Goal: Task Accomplishment & Management: Manage account settings

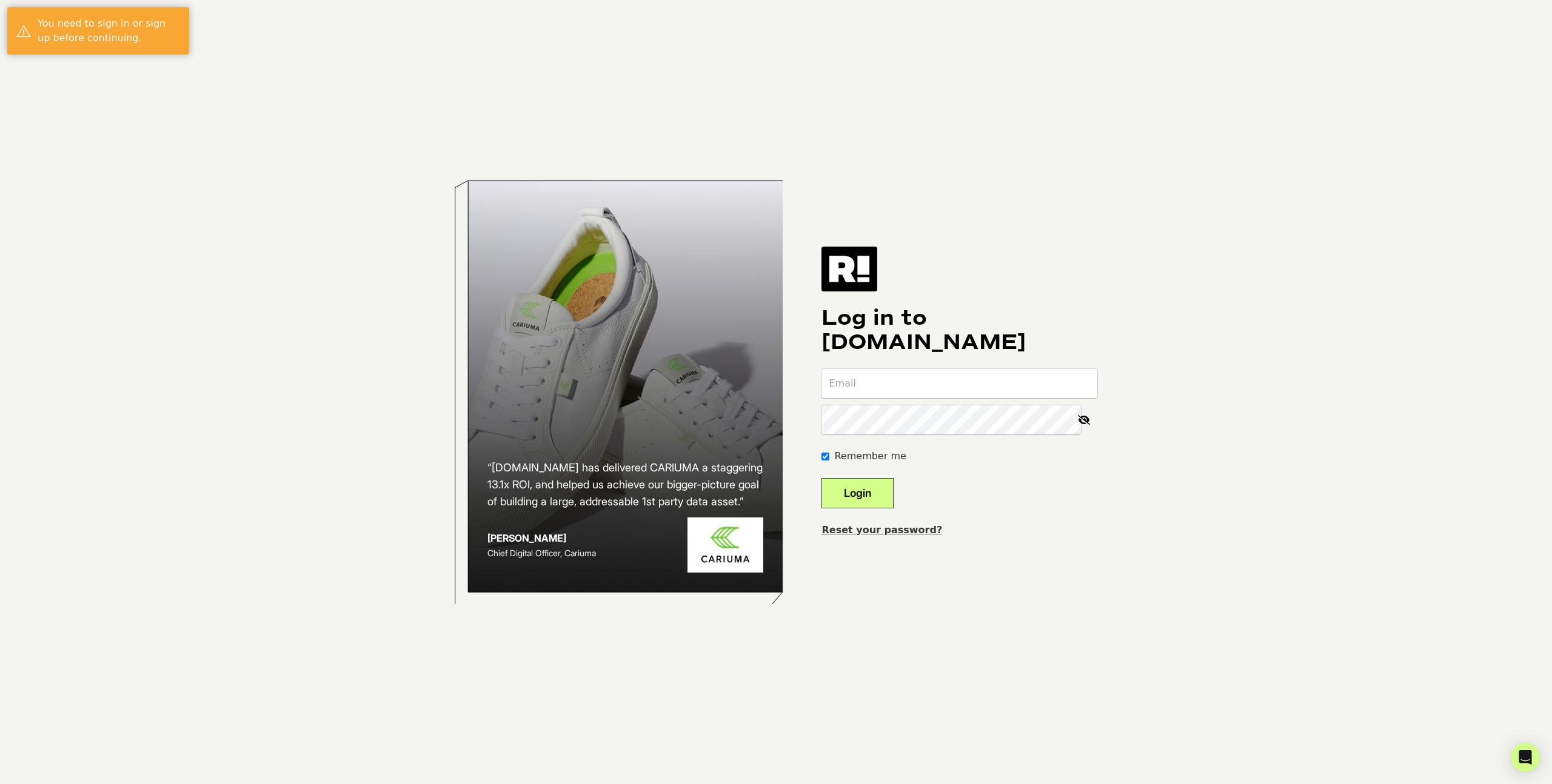
click at [948, 380] on input "email" at bounding box center [959, 384] width 275 height 29
type input "[EMAIL_ADDRESS][DOMAIN_NAME]"
click at [821, 478] on button "Login" at bounding box center [857, 493] width 72 height 30
click at [887, 525] on link "Reset your password?" at bounding box center [881, 530] width 120 height 12
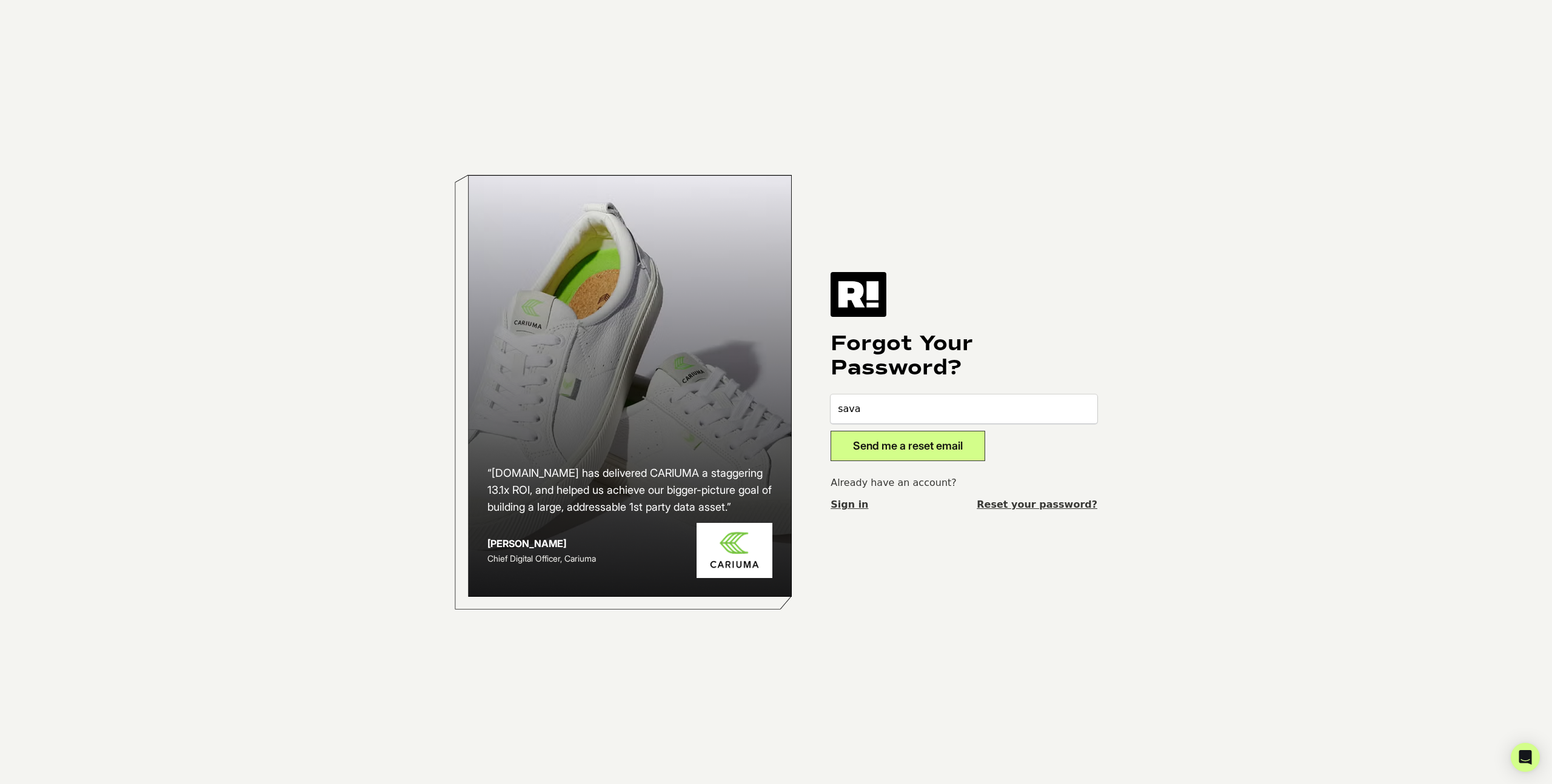
type input "savannah@sqairz.com"
click at [913, 449] on button "Send me a reset email" at bounding box center [908, 446] width 154 height 30
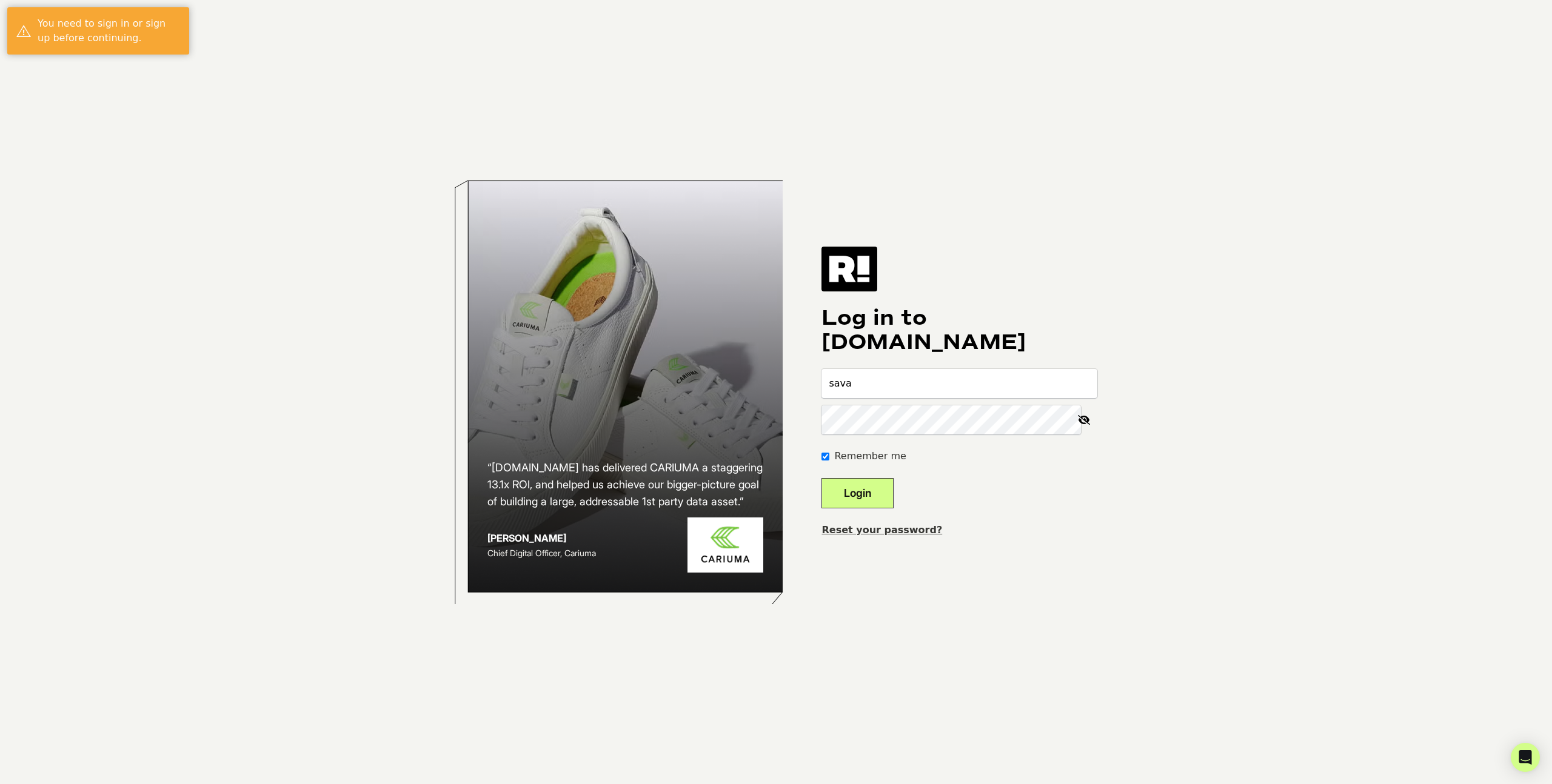
type input "[EMAIL_ADDRESS][DOMAIN_NAME]"
click at [917, 529] on link "Reset your password?" at bounding box center [881, 530] width 120 height 12
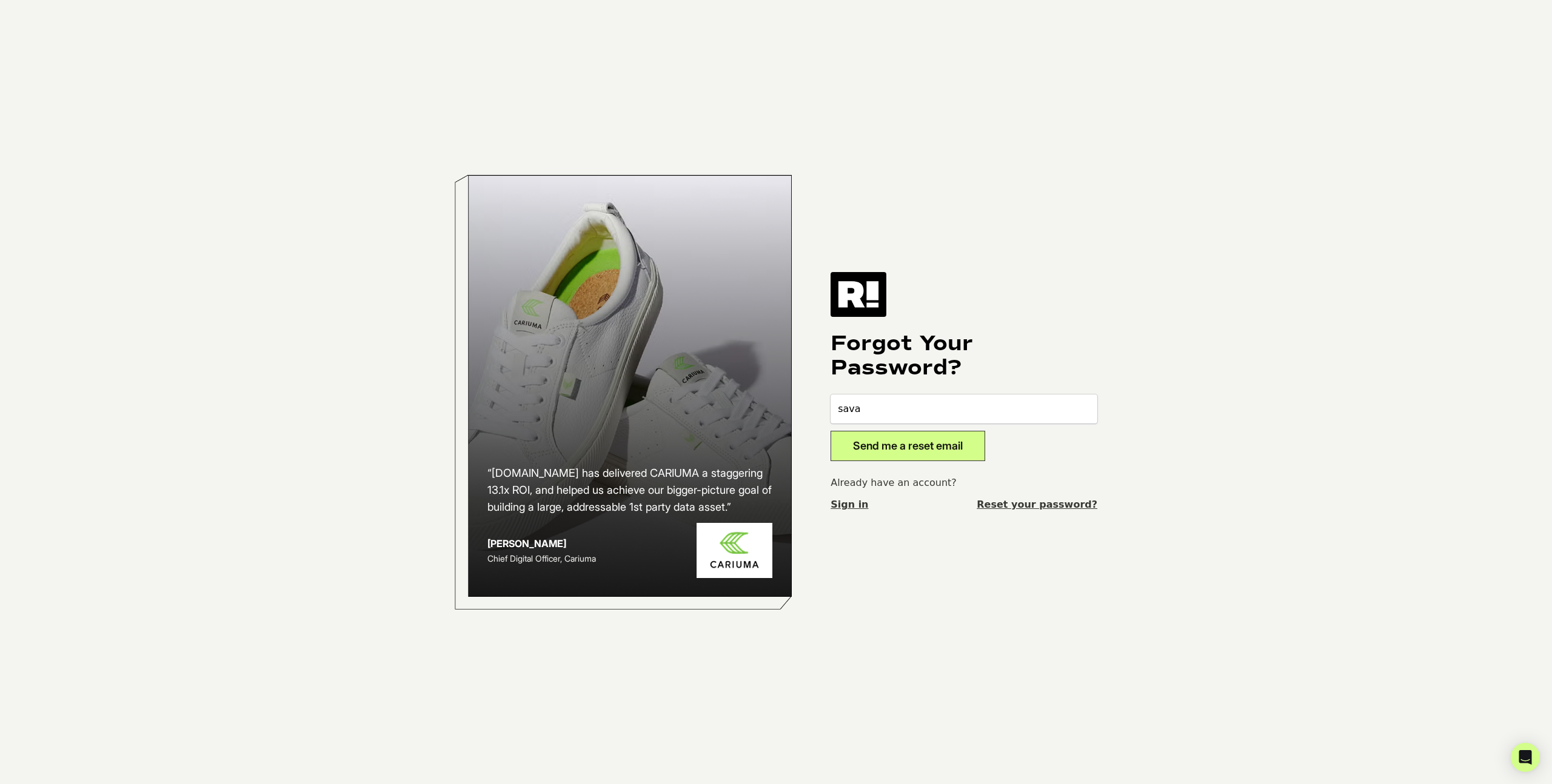
type input "savannah@sqairz.com"
click at [883, 451] on button "Send me a reset email" at bounding box center [908, 446] width 154 height 30
type input "[EMAIL_ADDRESS][DOMAIN_NAME]"
click at [906, 436] on button "Send me a reset email" at bounding box center [908, 446] width 154 height 30
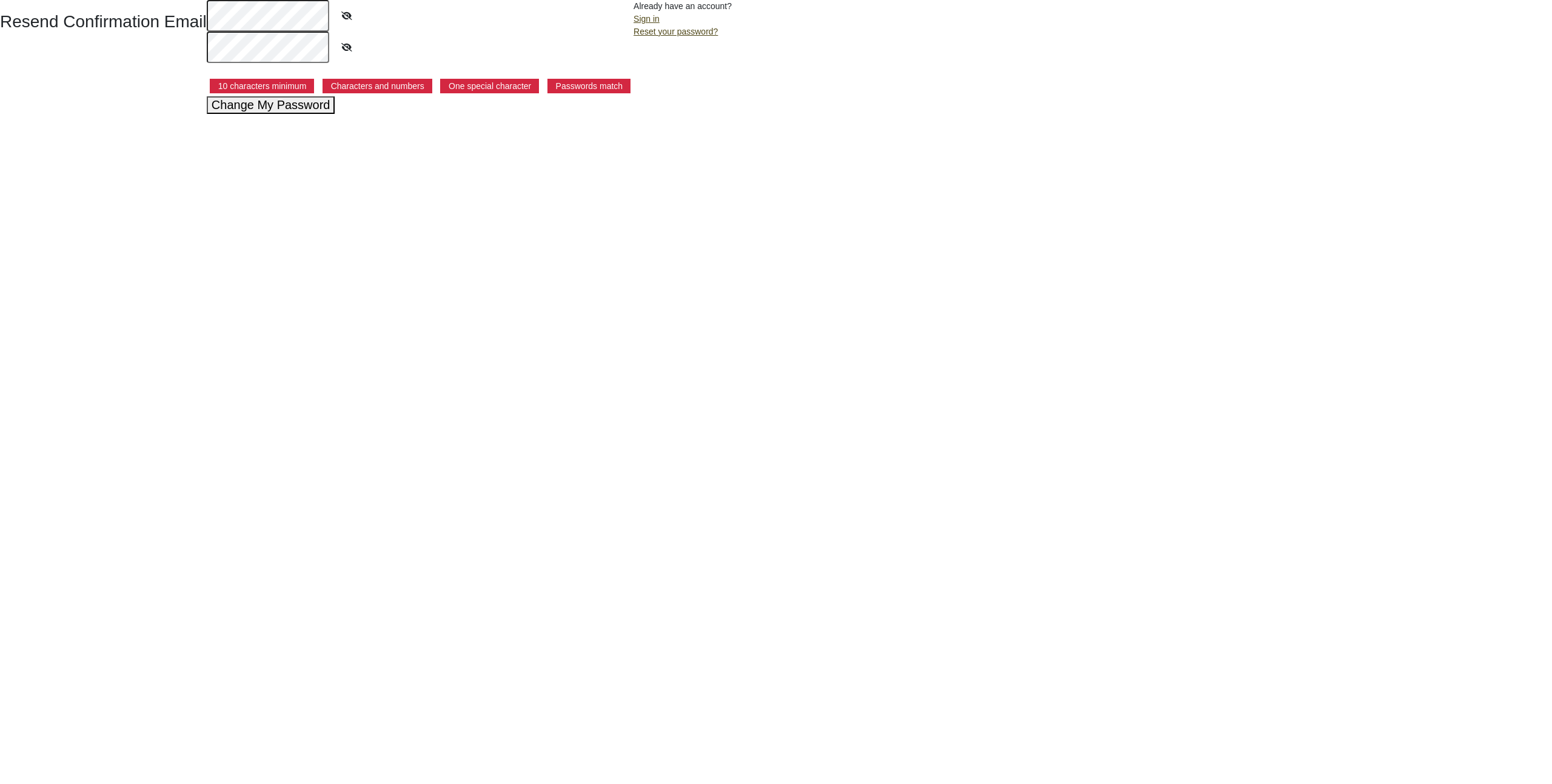
click at [300, 109] on button "Change My Password" at bounding box center [270, 105] width 129 height 18
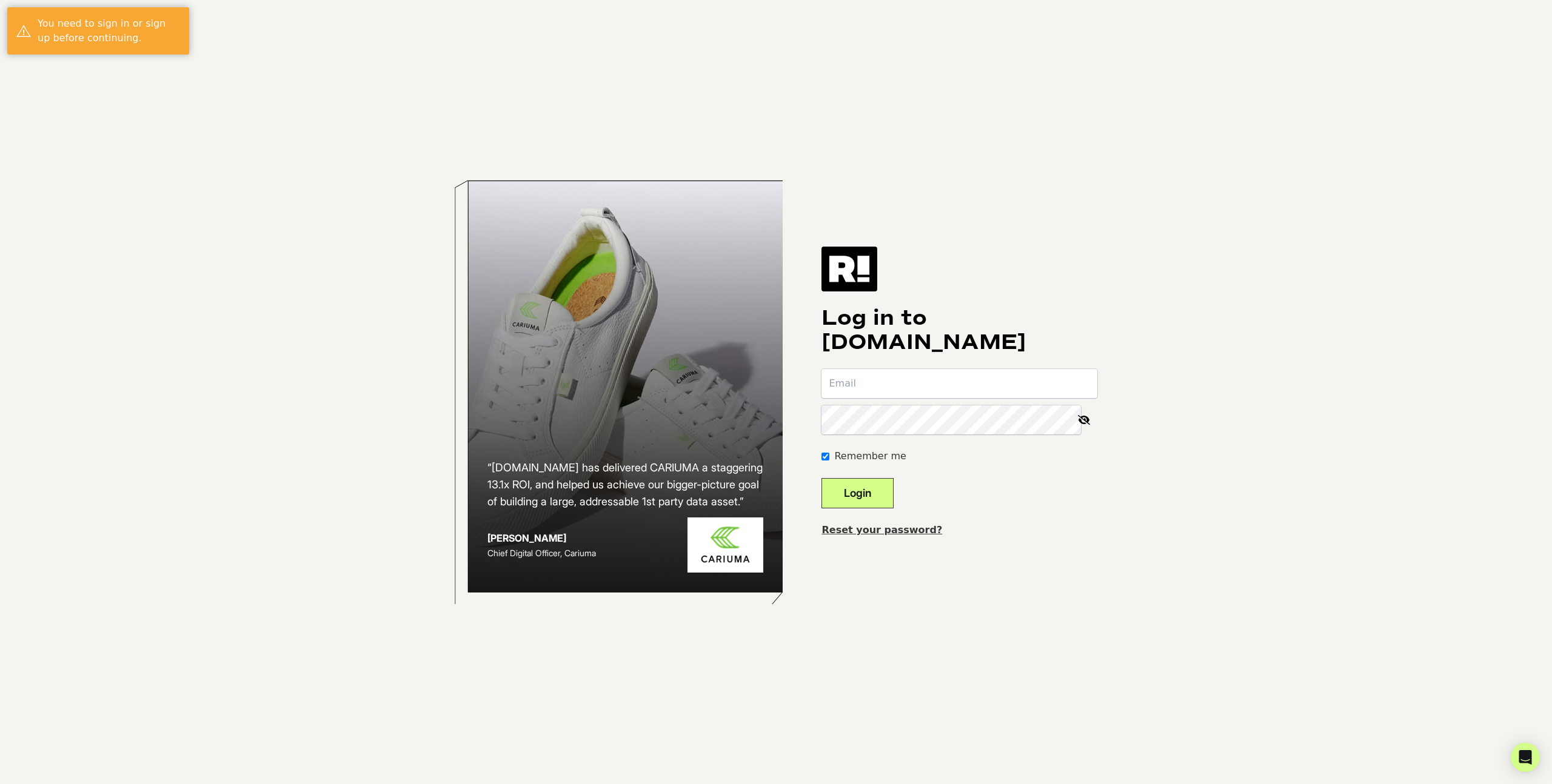
click at [900, 389] on input "email" at bounding box center [959, 384] width 275 height 29
type input "[EMAIL_ADDRESS][DOMAIN_NAME]"
click at [821, 478] on button "Login" at bounding box center [857, 493] width 72 height 30
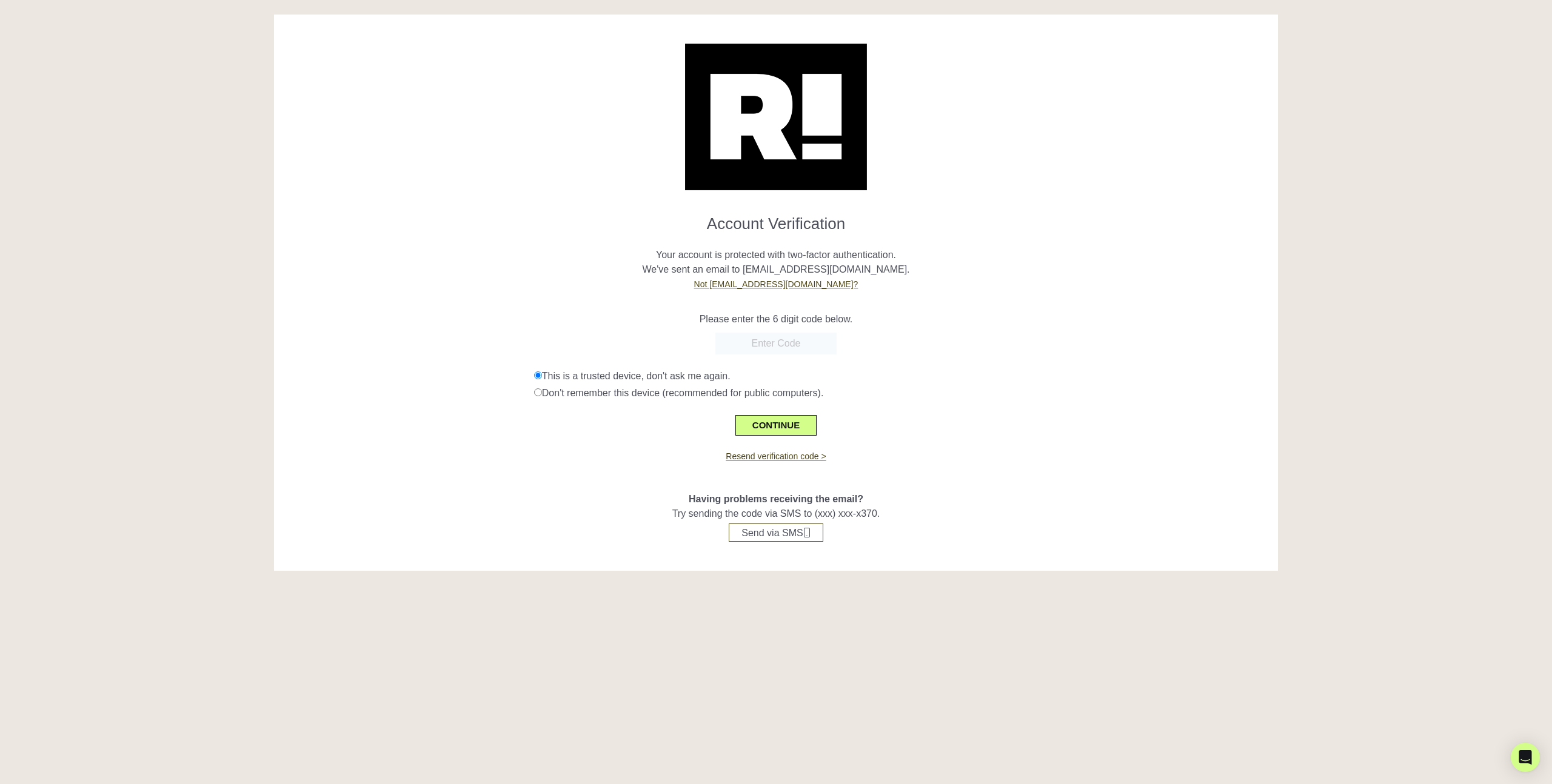
paste input "576373"
type input "576373"
click at [769, 417] on button "CONTINUE" at bounding box center [776, 425] width 82 height 21
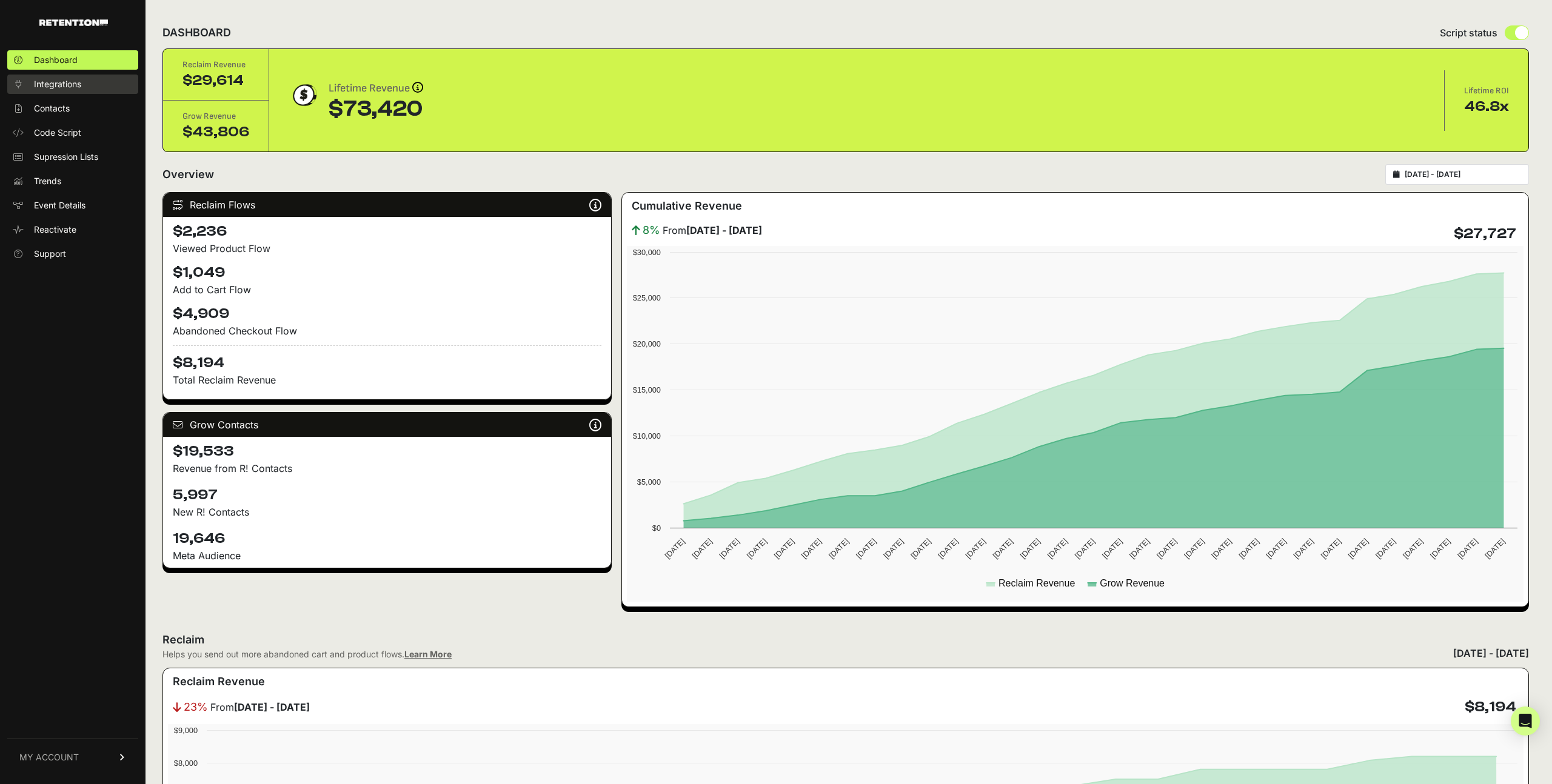
click at [77, 81] on span "Integrations" at bounding box center [57, 84] width 47 height 12
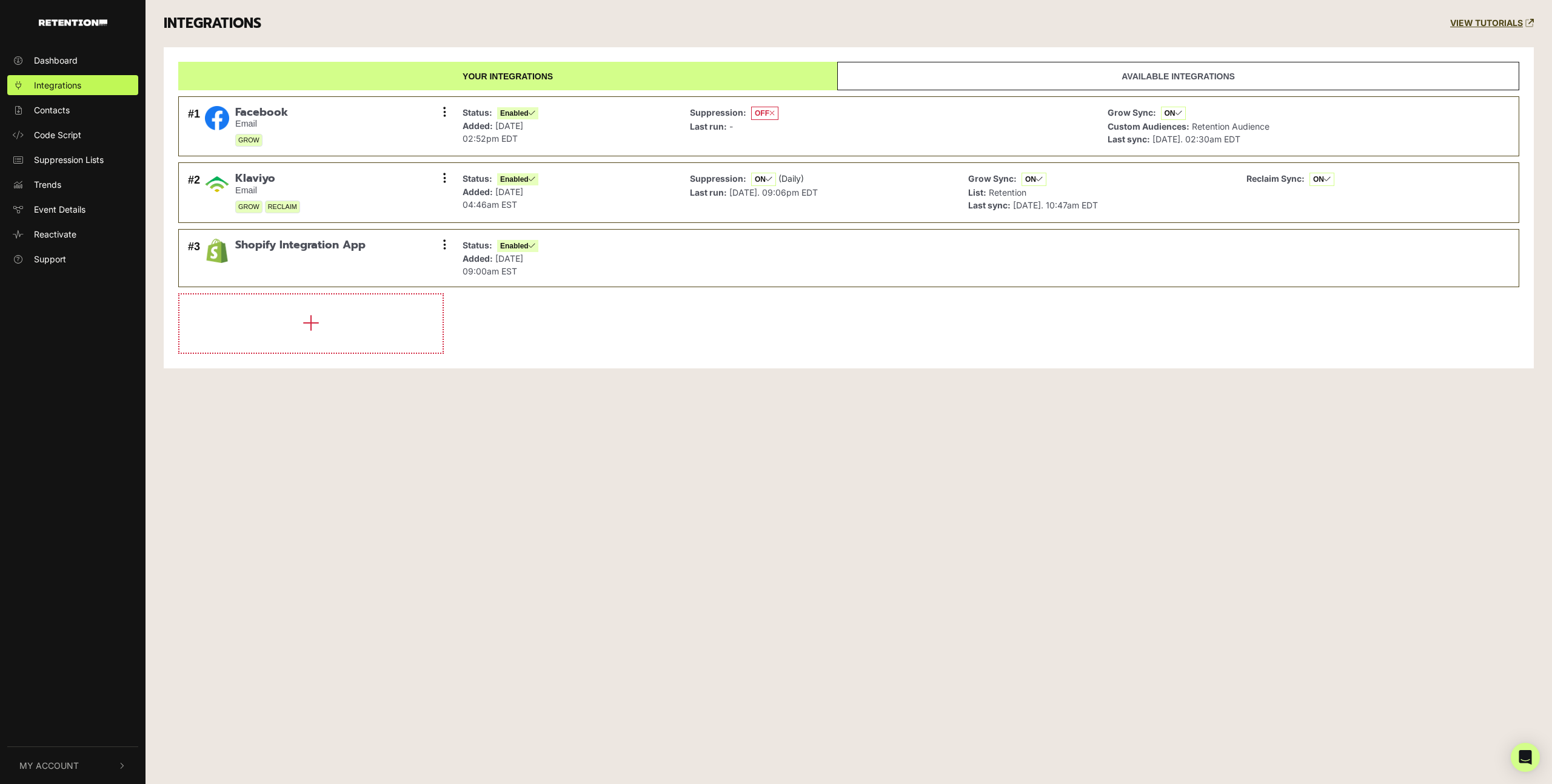
click at [1006, 72] on link "Available integrations" at bounding box center [1178, 76] width 682 height 29
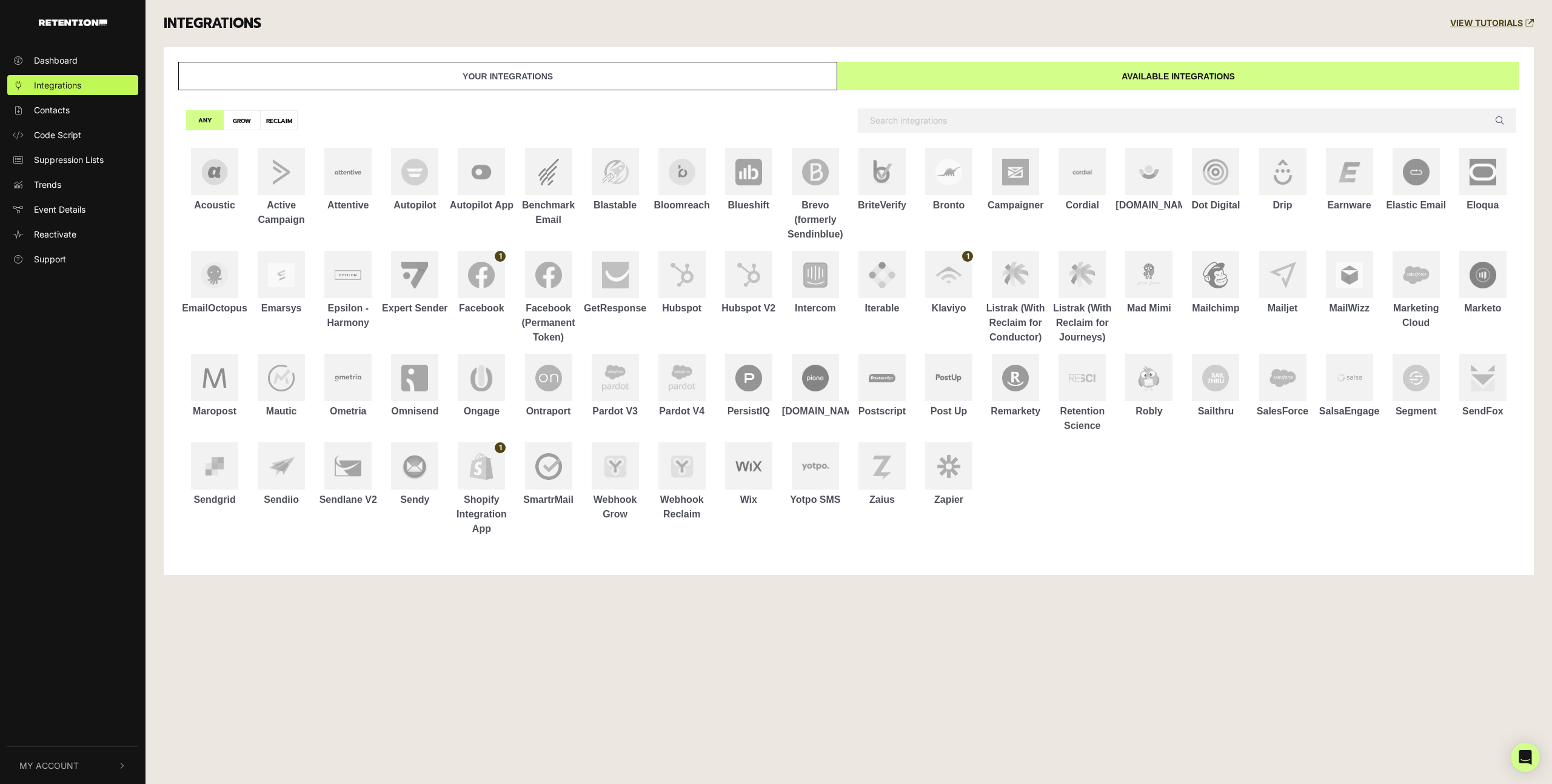
click at [527, 71] on link "Your integrations" at bounding box center [508, 76] width 659 height 29
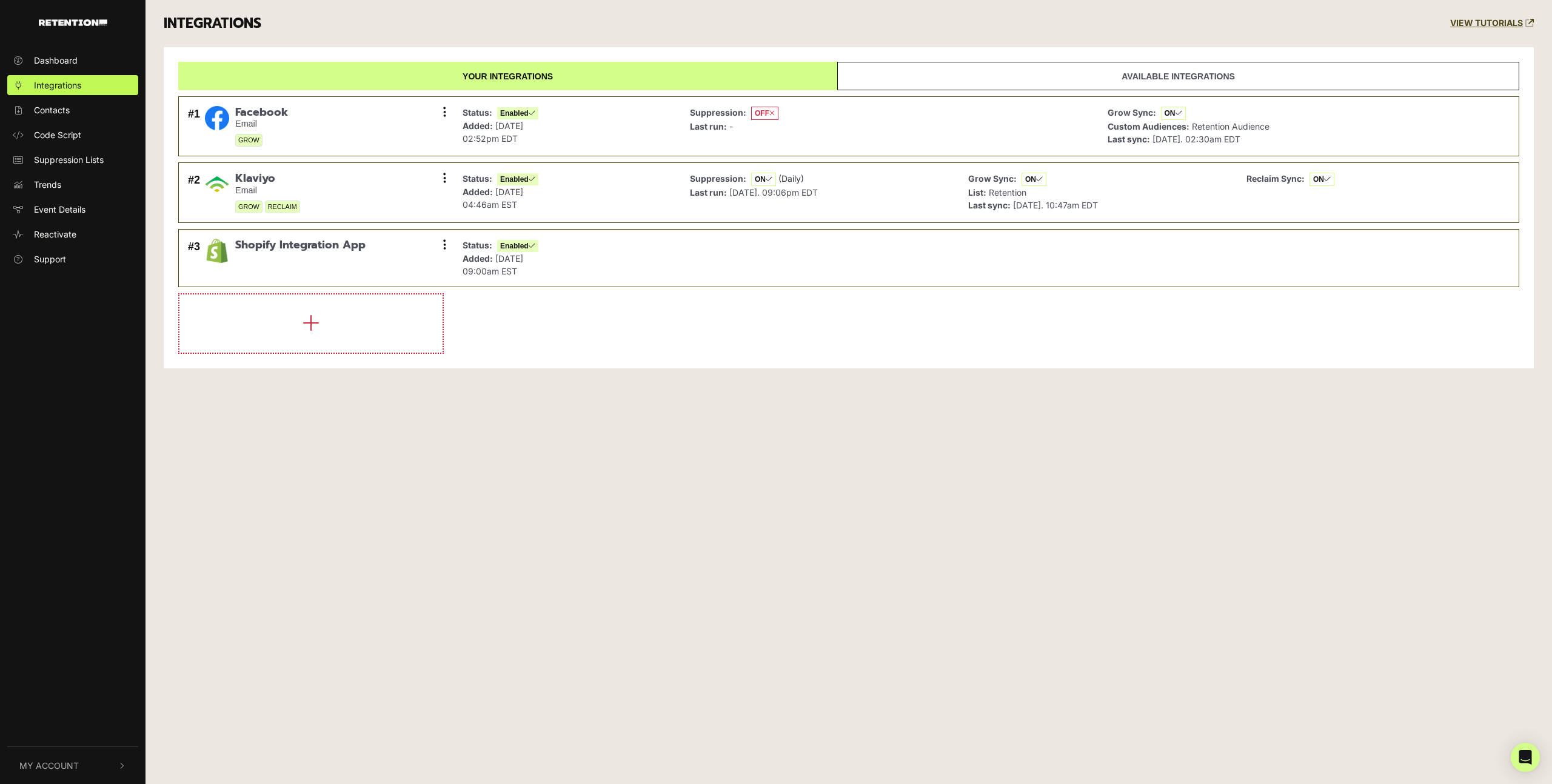
click at [992, 76] on link "Available integrations" at bounding box center [1178, 76] width 682 height 29
